Goal: Task Accomplishment & Management: Manage account settings

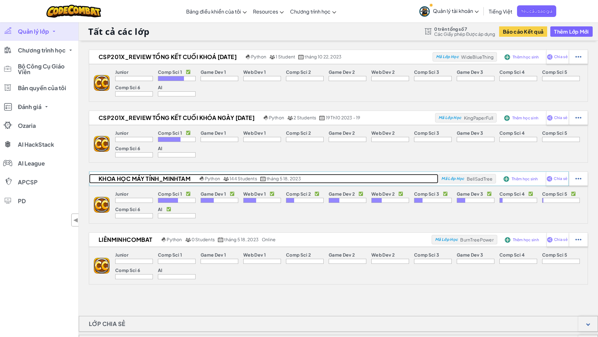
click at [230, 180] on span "144 Students" at bounding box center [244, 179] width 28 height 6
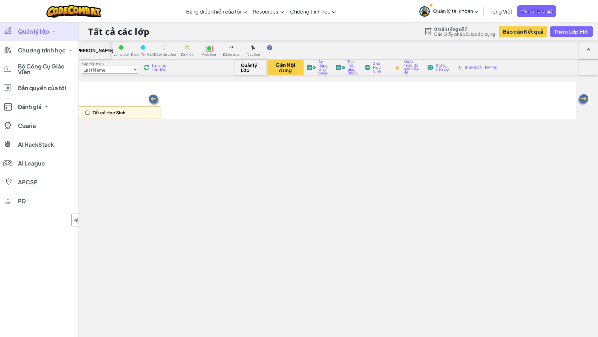
select select "560f1a9f22961295f9427742"
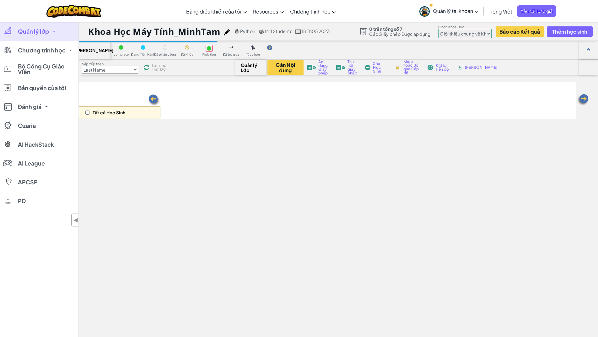
click at [490, 110] on div "Tất cả Học Sinh" at bounding box center [327, 100] width 497 height 36
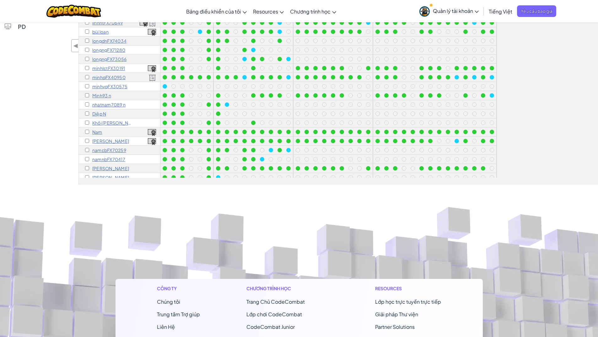
scroll to position [360, 0]
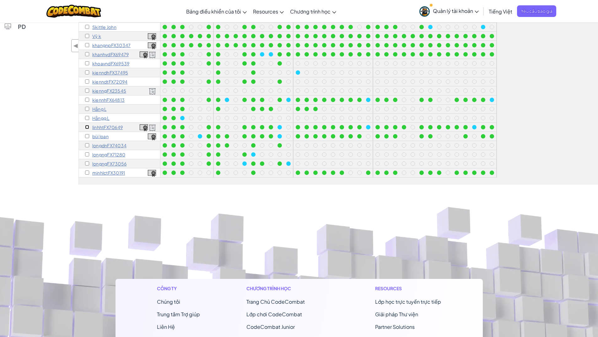
click at [86, 127] on input "checkbox" at bounding box center [87, 127] width 4 height 4
checkbox input "true"
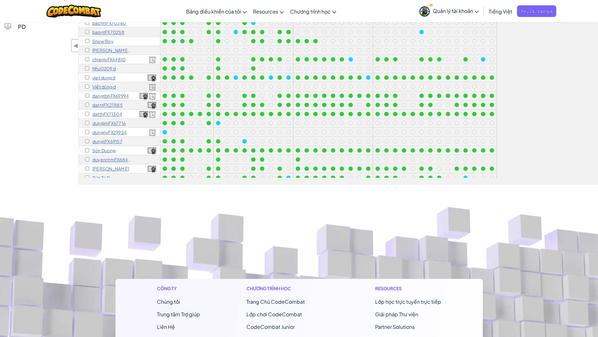
scroll to position [0, 0]
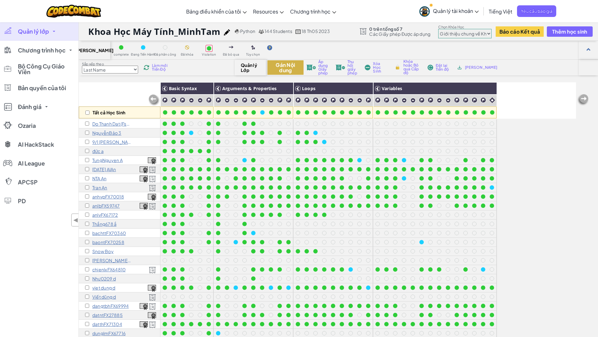
click at [285, 71] on button "Gán Nội dung" at bounding box center [286, 67] width 36 height 14
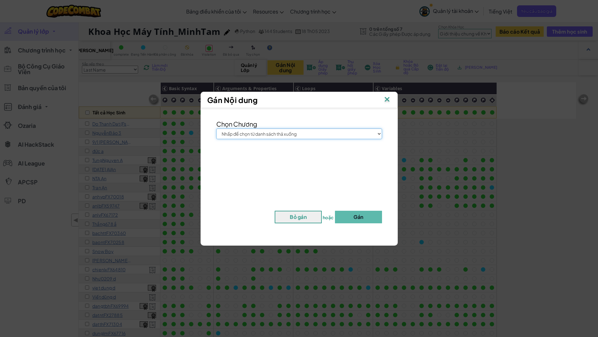
click at [301, 129] on select "Nhấp để chọn từ danh sách thả xuống Junior Giới thiệu chung về Khoa học máy tín…" at bounding box center [299, 133] width 166 height 11
select select "Web Development 1"
click at [216, 128] on select "Nhấp để chọn từ danh sách thả xuống Junior Giới thiệu chung về Khoa học máy tín…" at bounding box center [299, 133] width 166 height 11
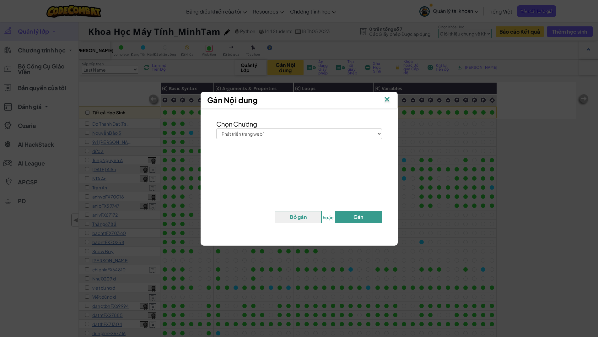
click at [354, 216] on button "Gán" at bounding box center [358, 217] width 47 height 13
